Goal: Register for event/course

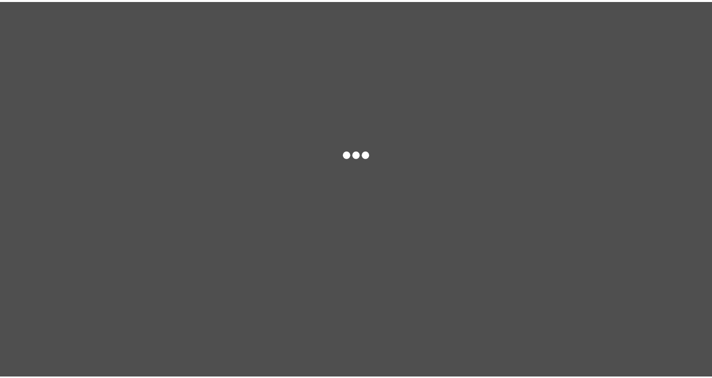
scroll to position [62, 0]
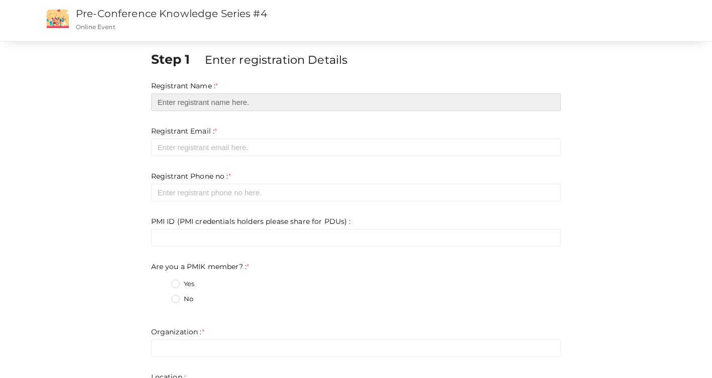
click at [213, 102] on input "text" at bounding box center [356, 102] width 410 height 18
type input "[PERSON_NAME]"
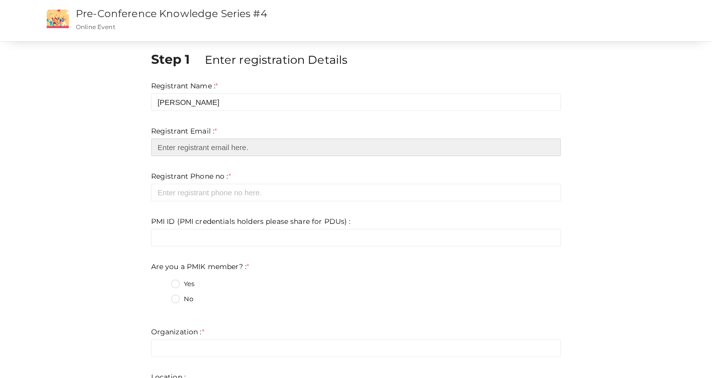
type input "[EMAIL_ADDRESS][DOMAIN_NAME]"
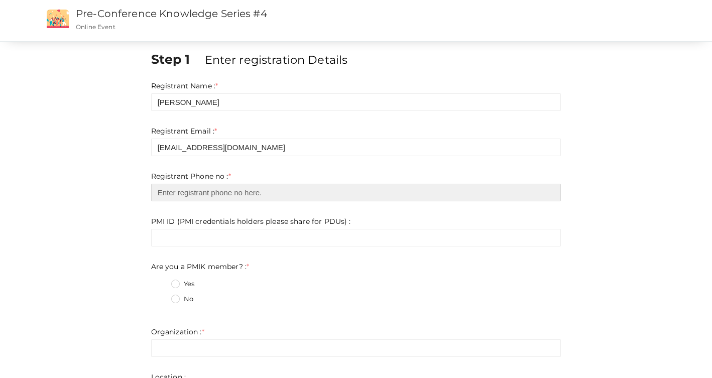
type input "9846839487"
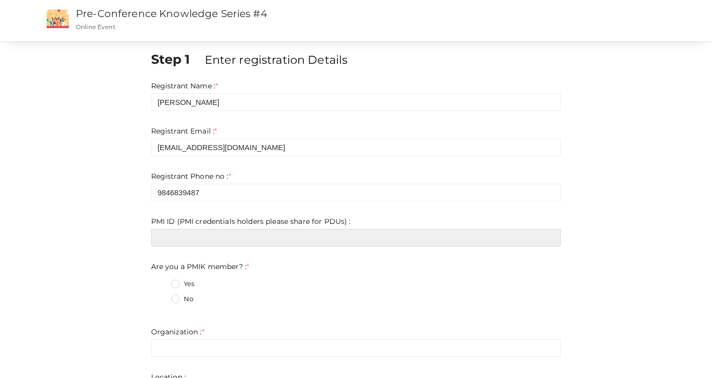
type input "4264273"
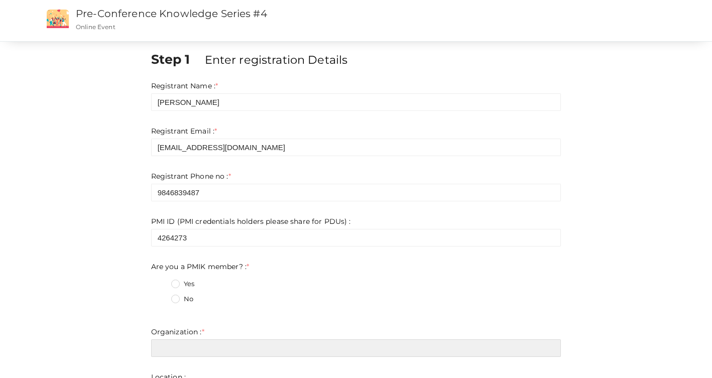
type input "Pacific Controls"
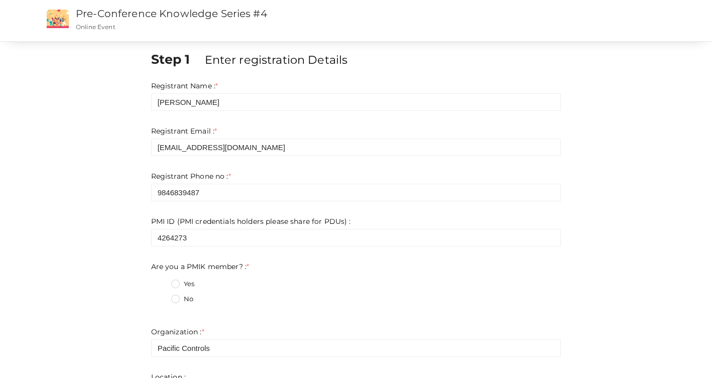
type input "[GEOGRAPHIC_DATA]"
type input "No"
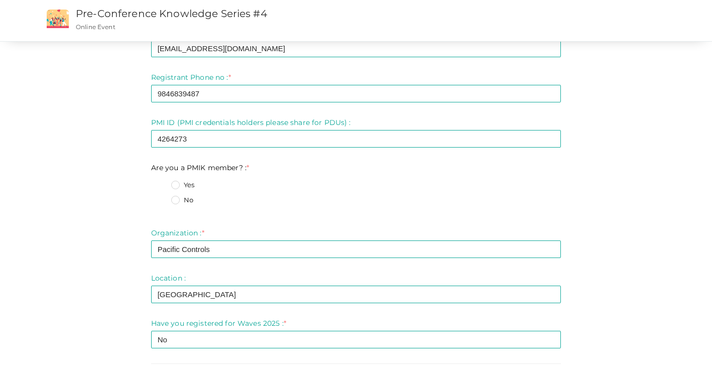
scroll to position [100, 0]
click at [176, 183] on label "Yes" at bounding box center [182, 184] width 23 height 10
click at [161, 181] on member\?\+0 "Yes" at bounding box center [161, 181] width 0 height 0
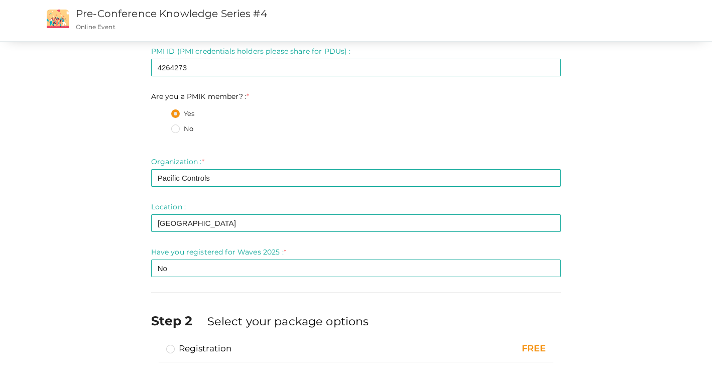
scroll to position [222, 0]
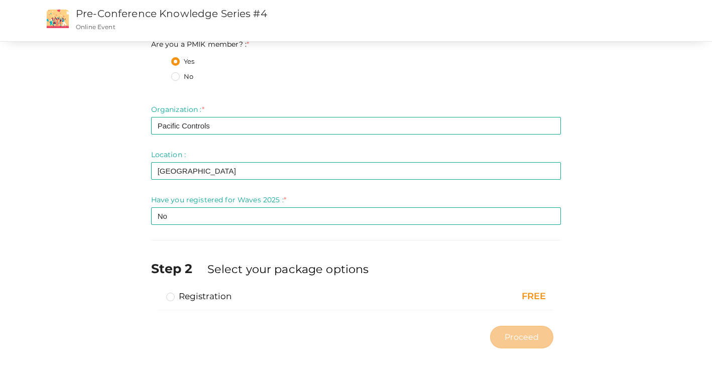
click at [171, 298] on label "Registration" at bounding box center [199, 296] width 66 height 12
click at [156, 292] on input "Registration" at bounding box center [156, 292] width 0 height 0
click at [520, 339] on span "Proceed" at bounding box center [522, 337] width 34 height 12
